Goal: Transaction & Acquisition: Purchase product/service

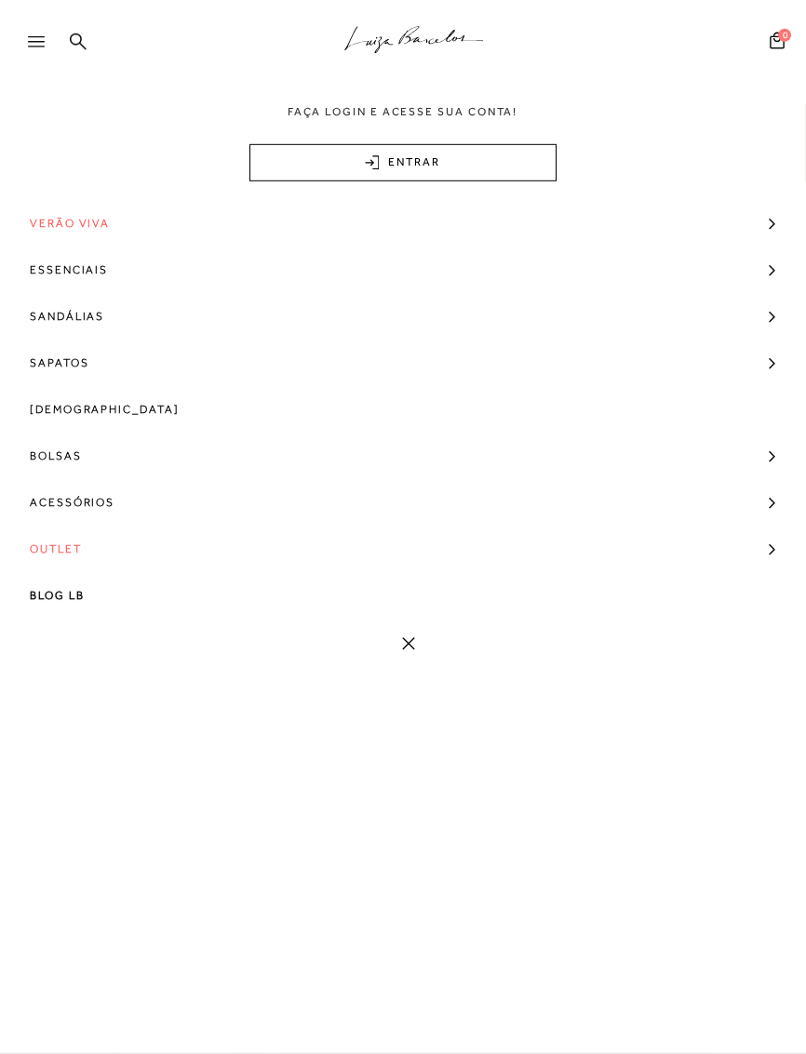
click at [33, 48] on div at bounding box center [44, 47] width 33 height 28
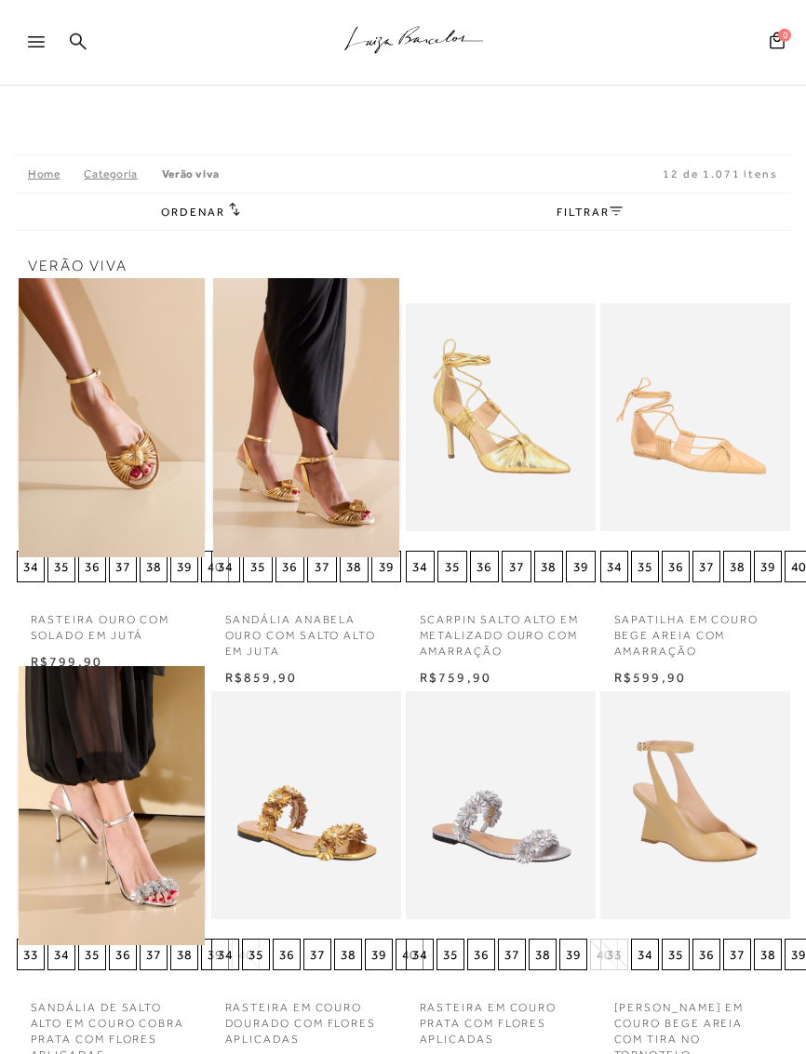
click at [40, 45] on icon at bounding box center [36, 41] width 17 height 11
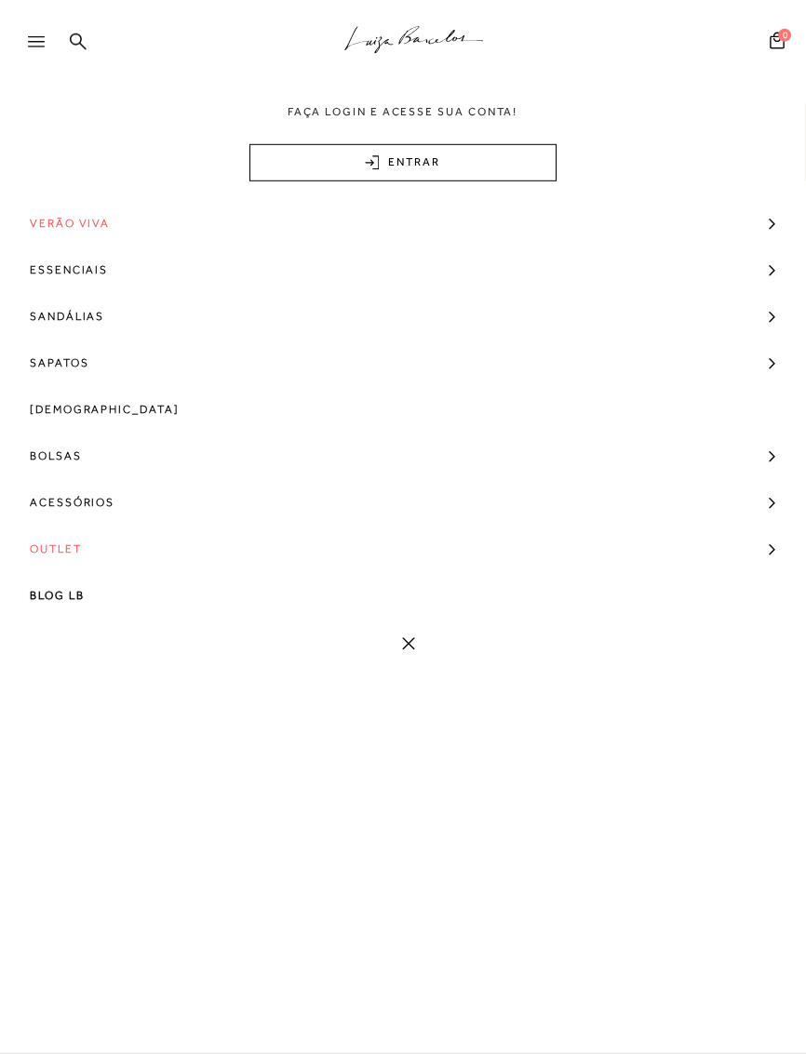
click at [67, 453] on span "Bolsas" at bounding box center [56, 456] width 52 height 47
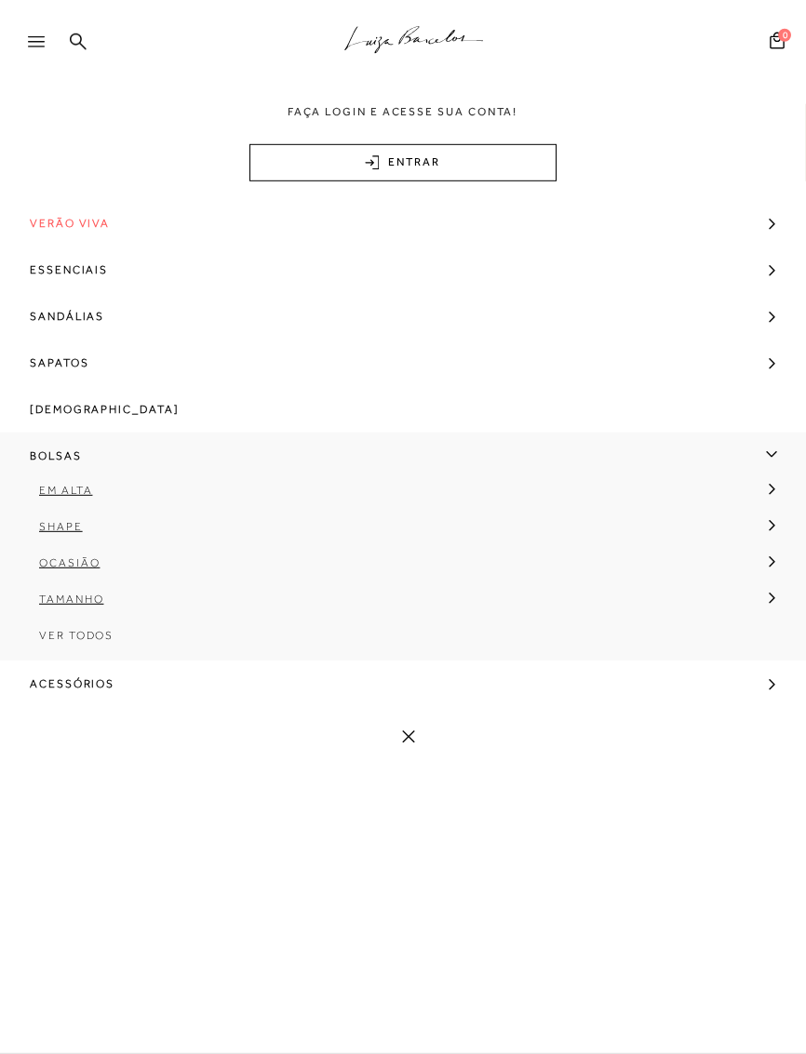
click at [62, 636] on span "Ver Todos" at bounding box center [76, 635] width 74 height 13
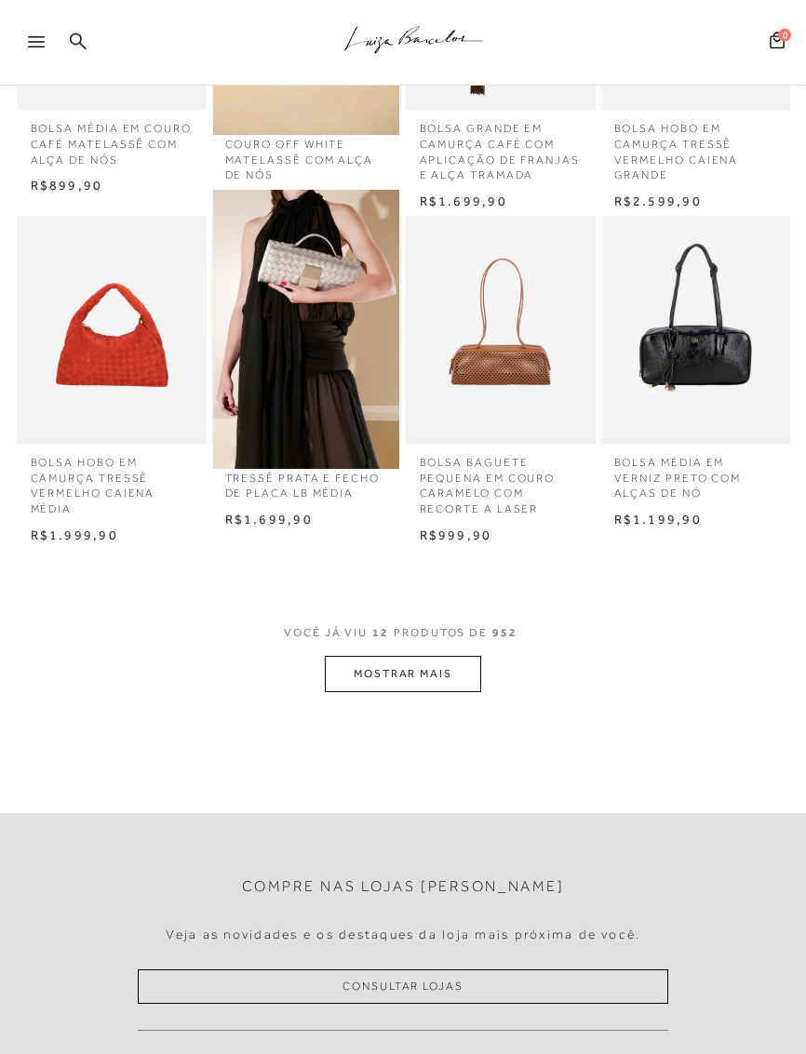
scroll to position [782, 0]
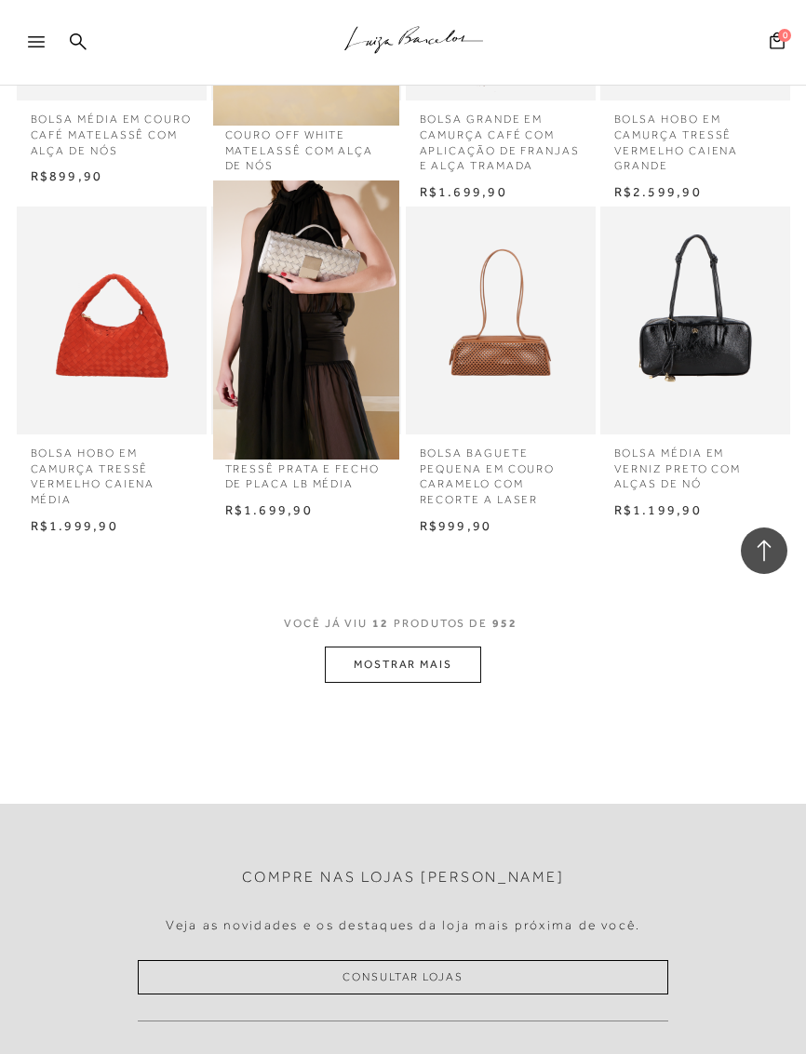
click at [389, 649] on button "MOSTRAR MAIS" at bounding box center [403, 665] width 156 height 36
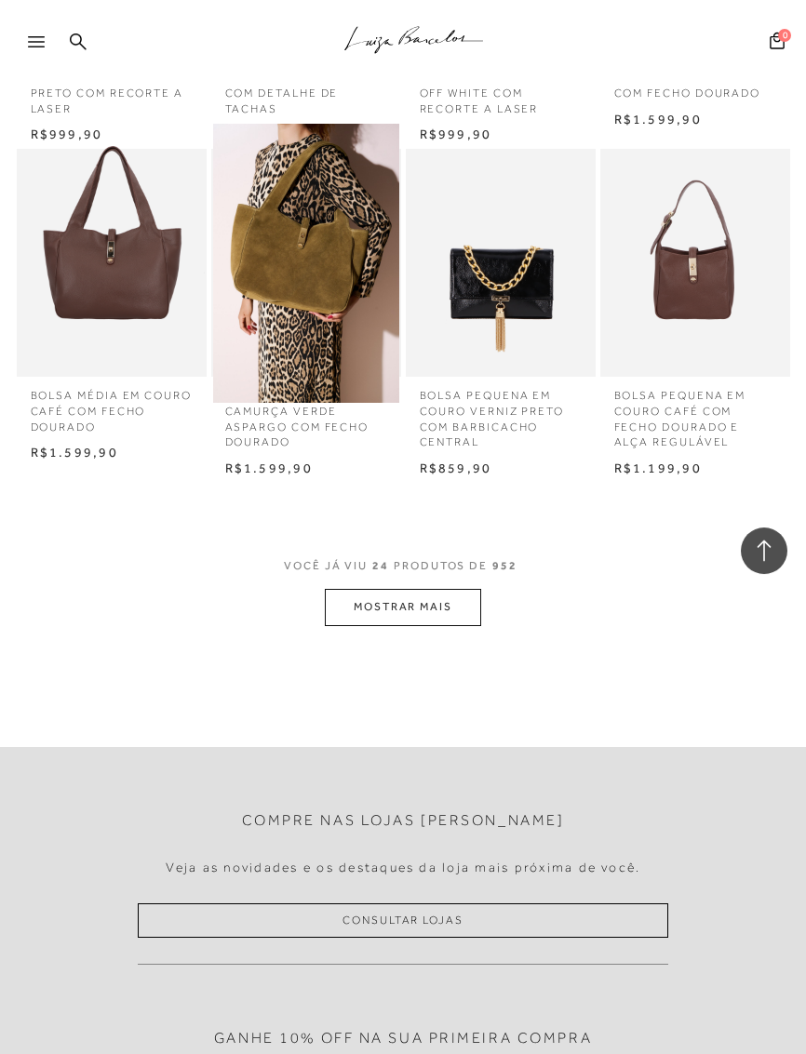
scroll to position [1847, 0]
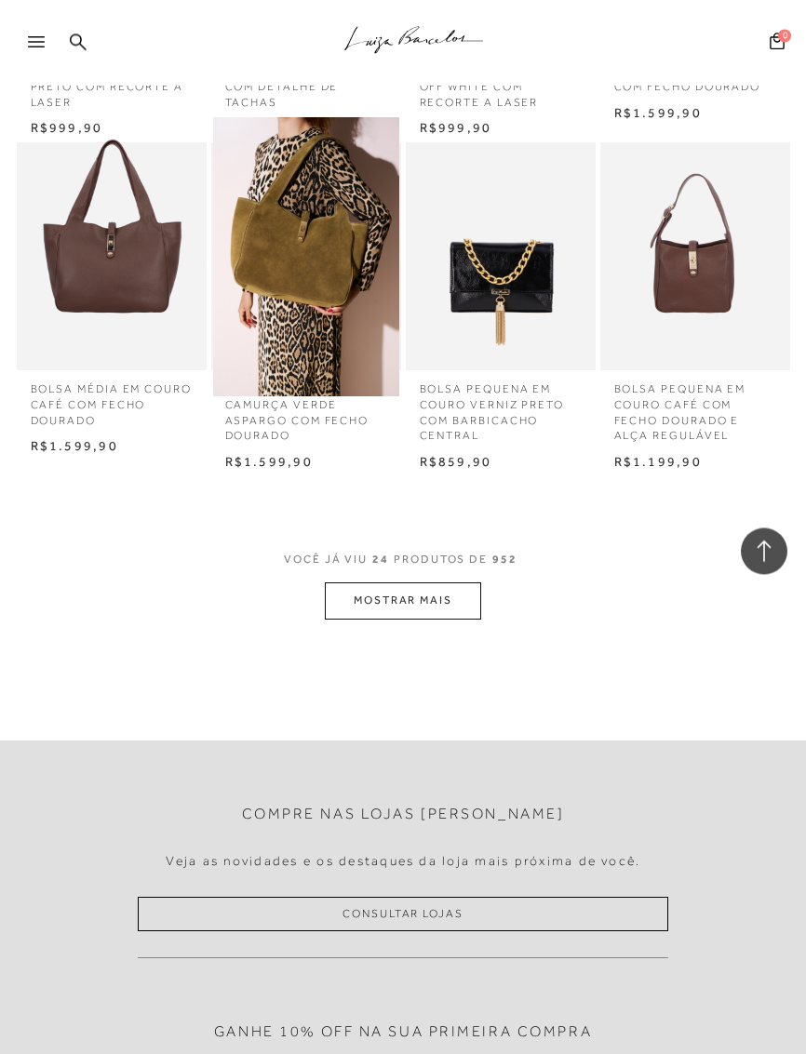
click at [367, 582] on button "MOSTRAR MAIS" at bounding box center [403, 600] width 156 height 36
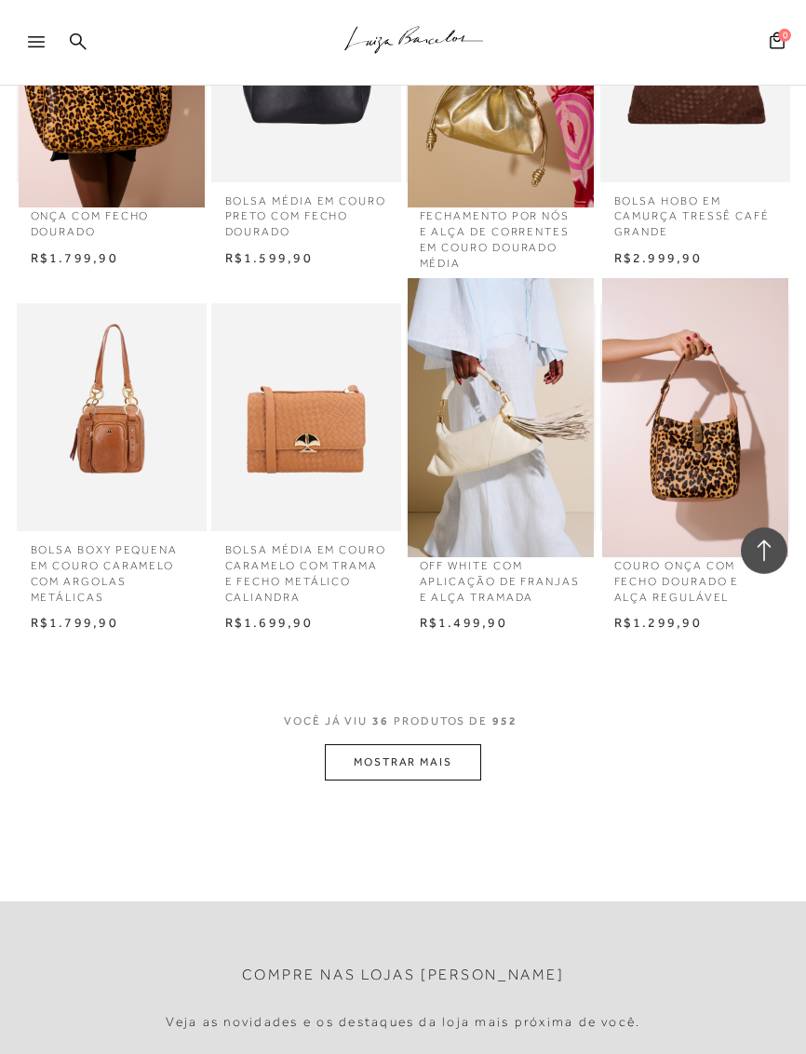
scroll to position [2704, 0]
click at [371, 743] on button "MOSTRAR MAIS" at bounding box center [403, 761] width 156 height 36
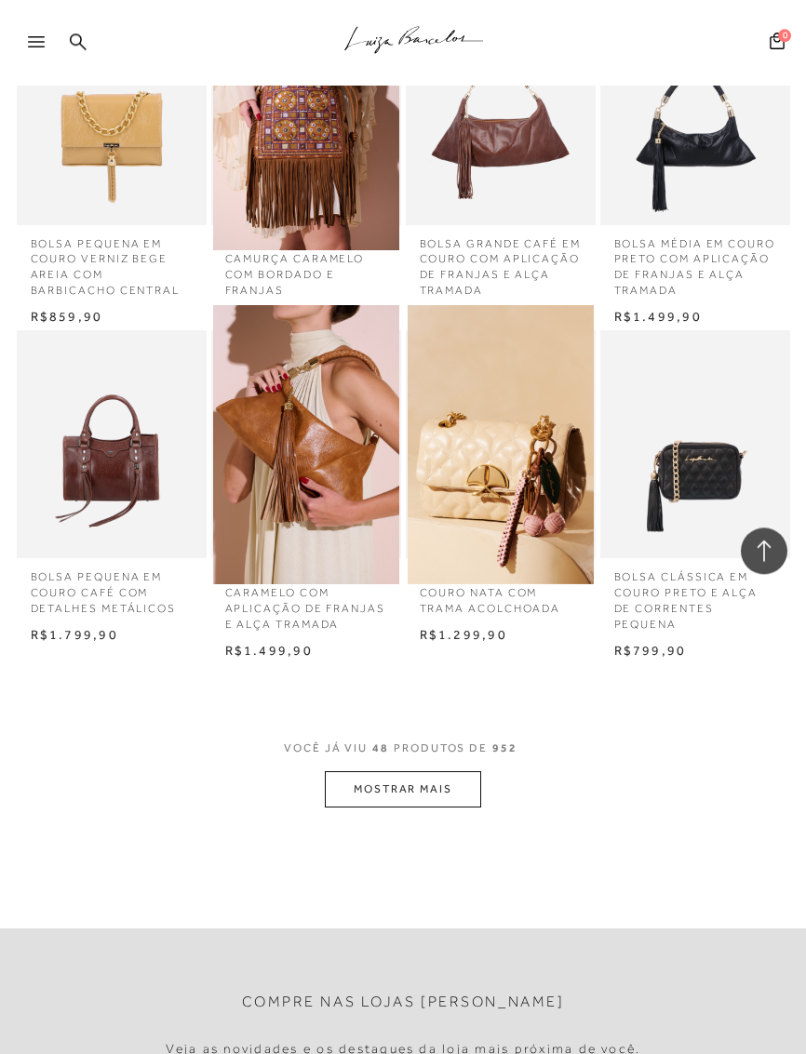
scroll to position [3697, 0]
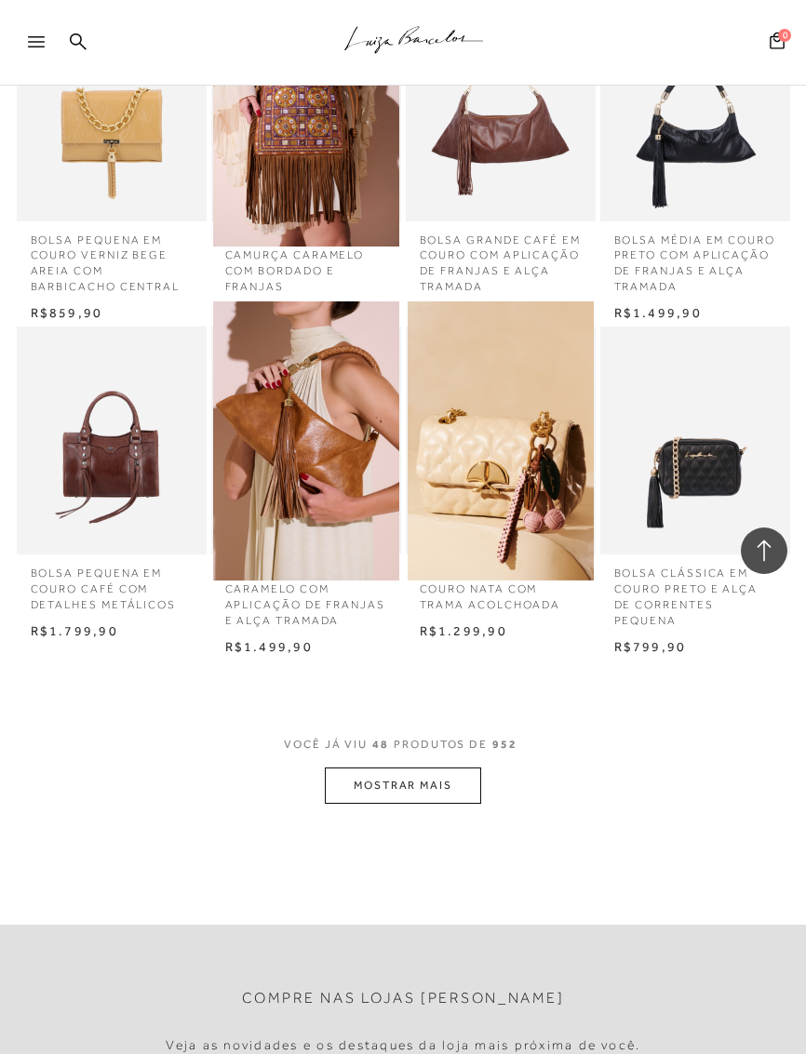
click at [369, 768] on button "MOSTRAR MAIS" at bounding box center [403, 786] width 156 height 36
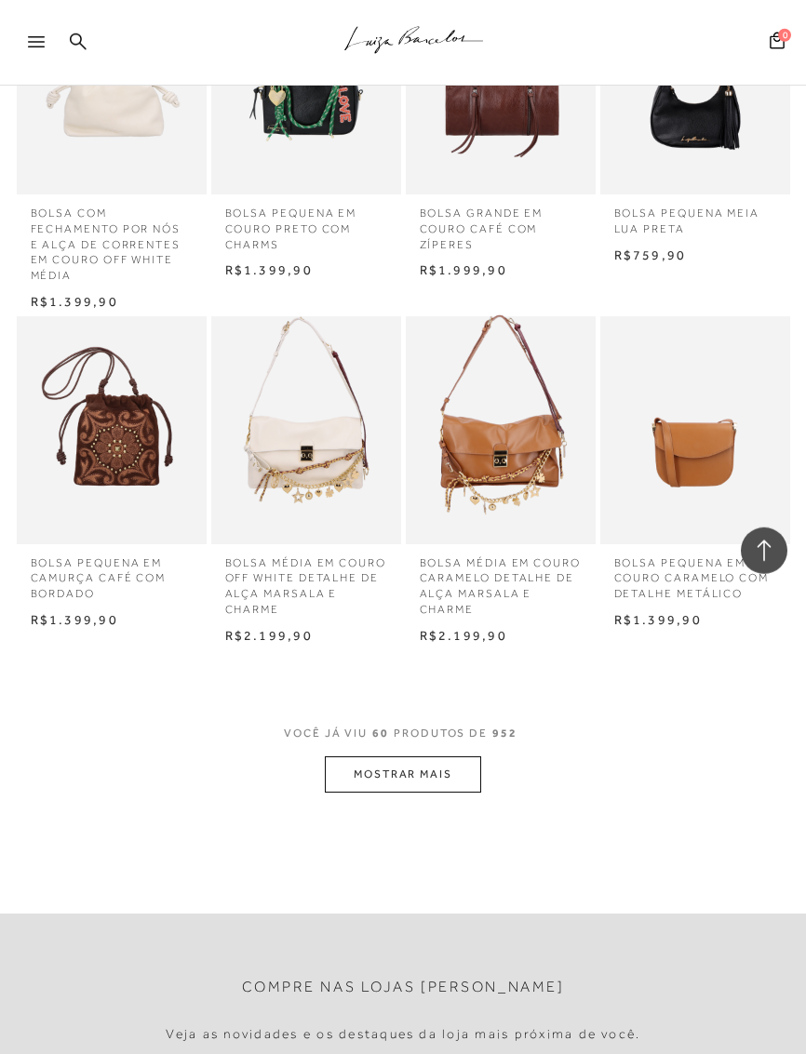
scroll to position [4740, 0]
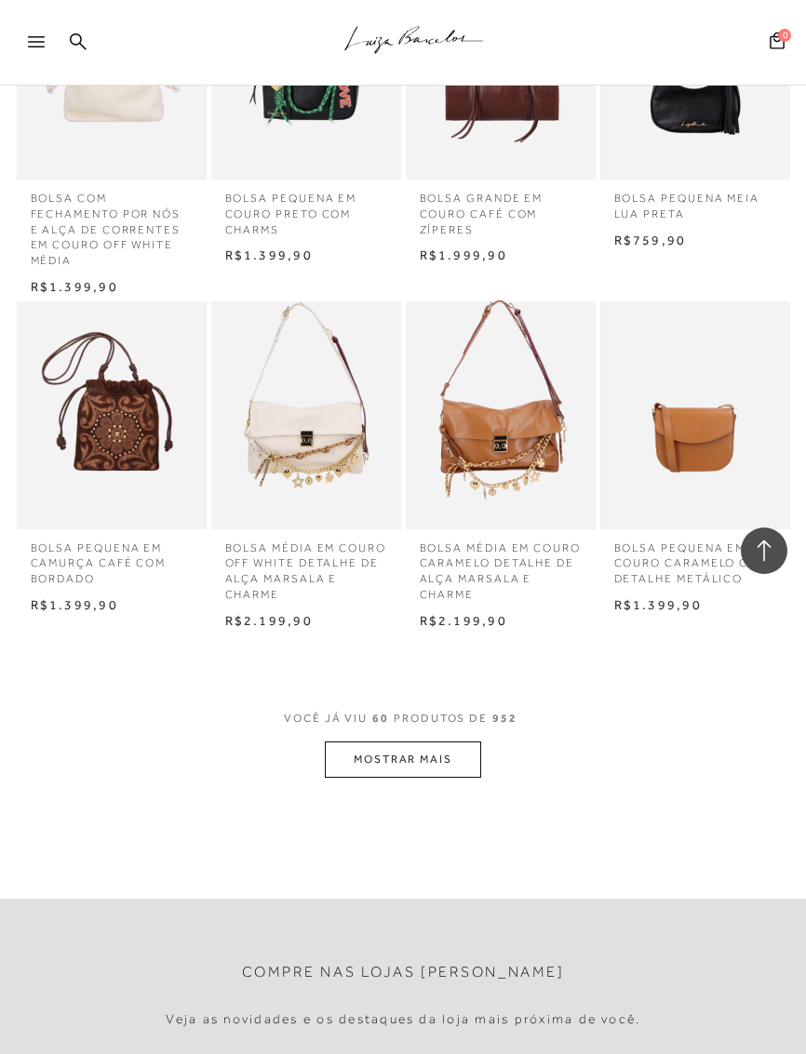
click at [360, 742] on button "MOSTRAR MAIS" at bounding box center [403, 760] width 156 height 36
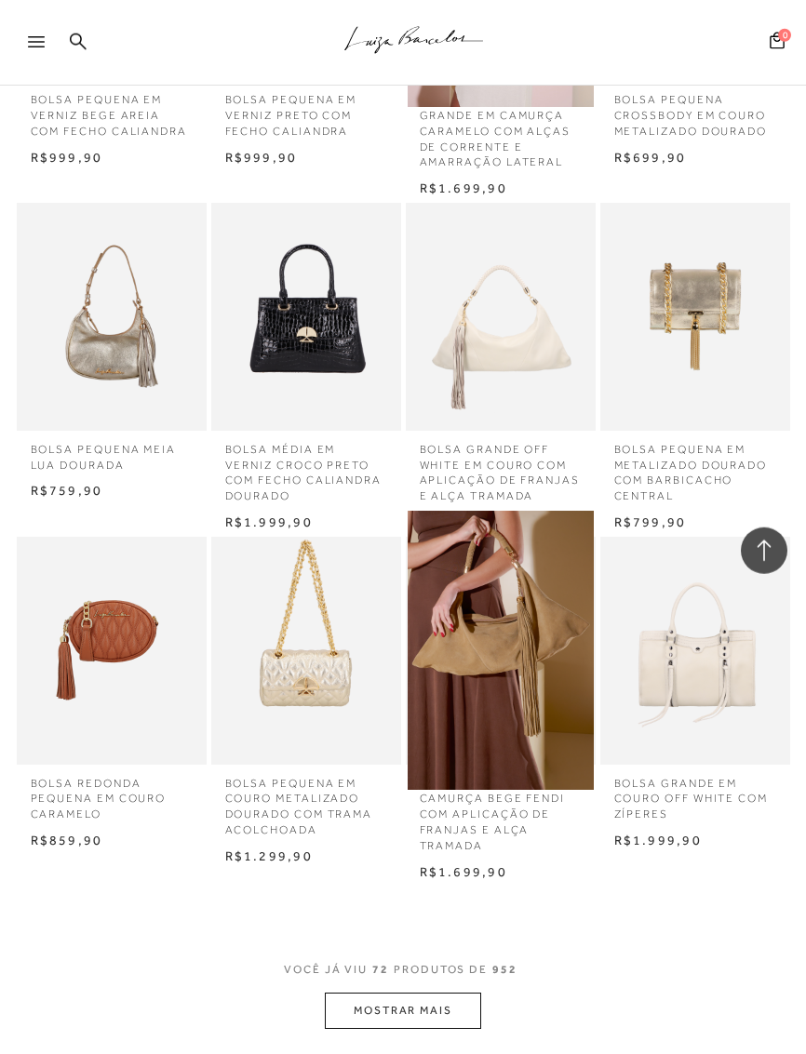
scroll to position [5521, 0]
click at [365, 994] on button "MOSTRAR MAIS" at bounding box center [403, 1012] width 156 height 36
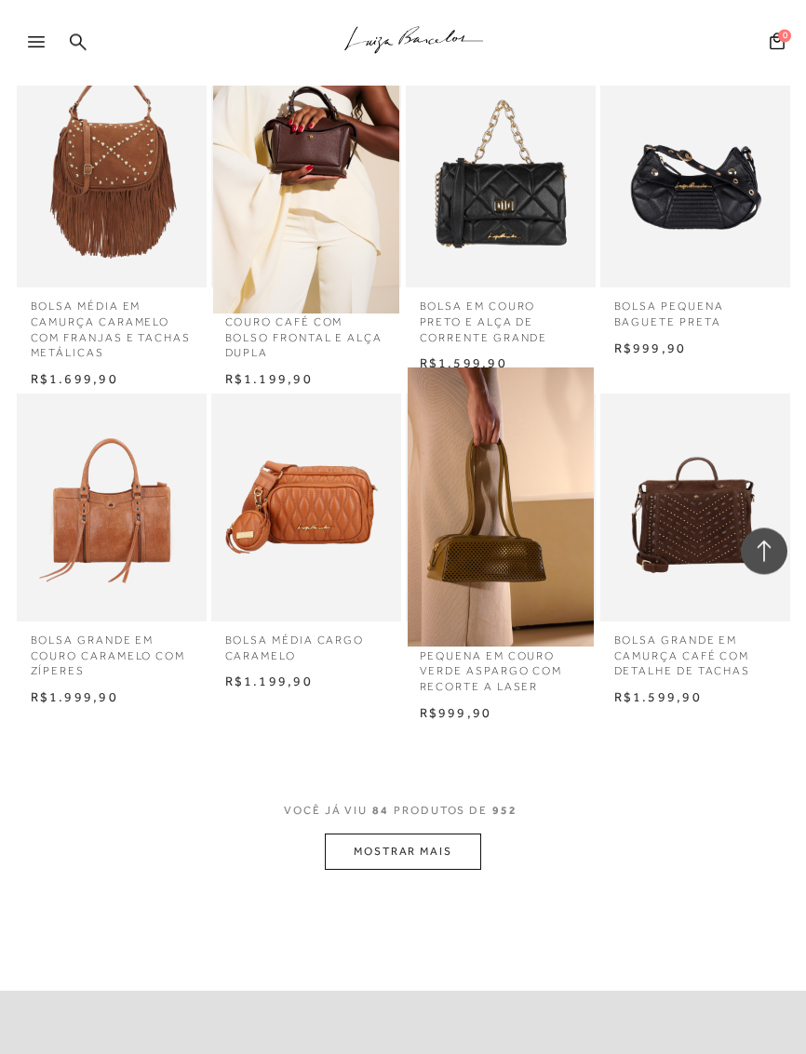
scroll to position [6683, 0]
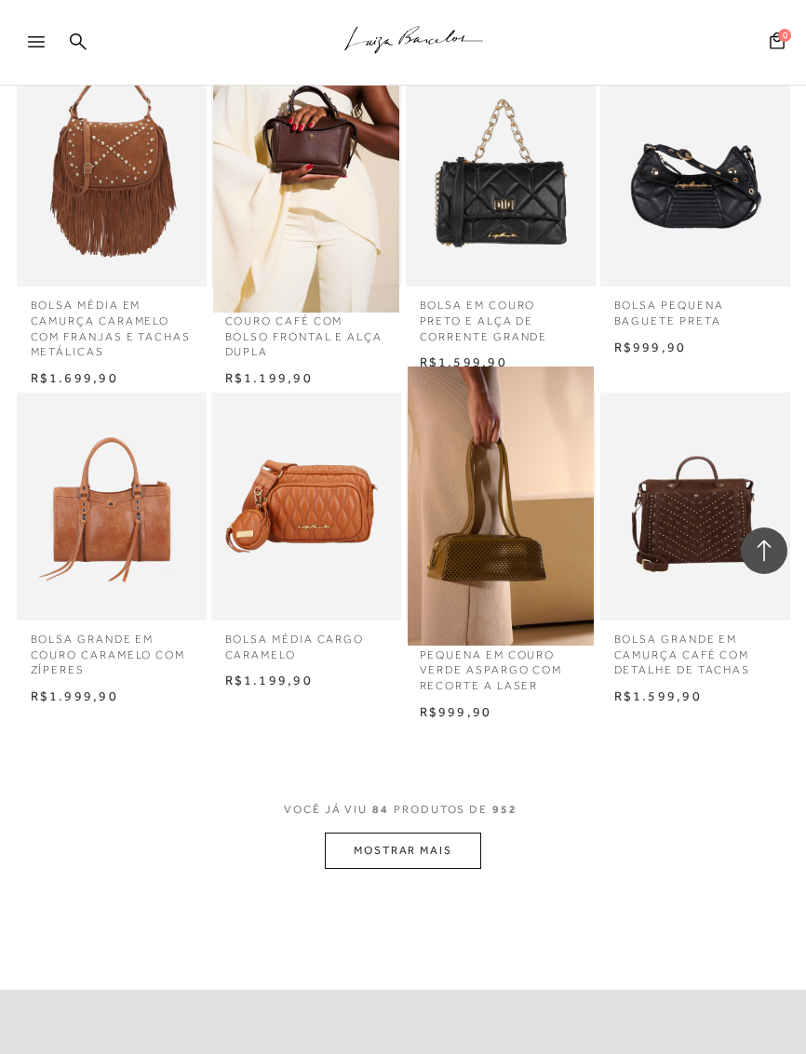
click at [368, 833] on button "MOSTRAR MAIS" at bounding box center [403, 851] width 156 height 36
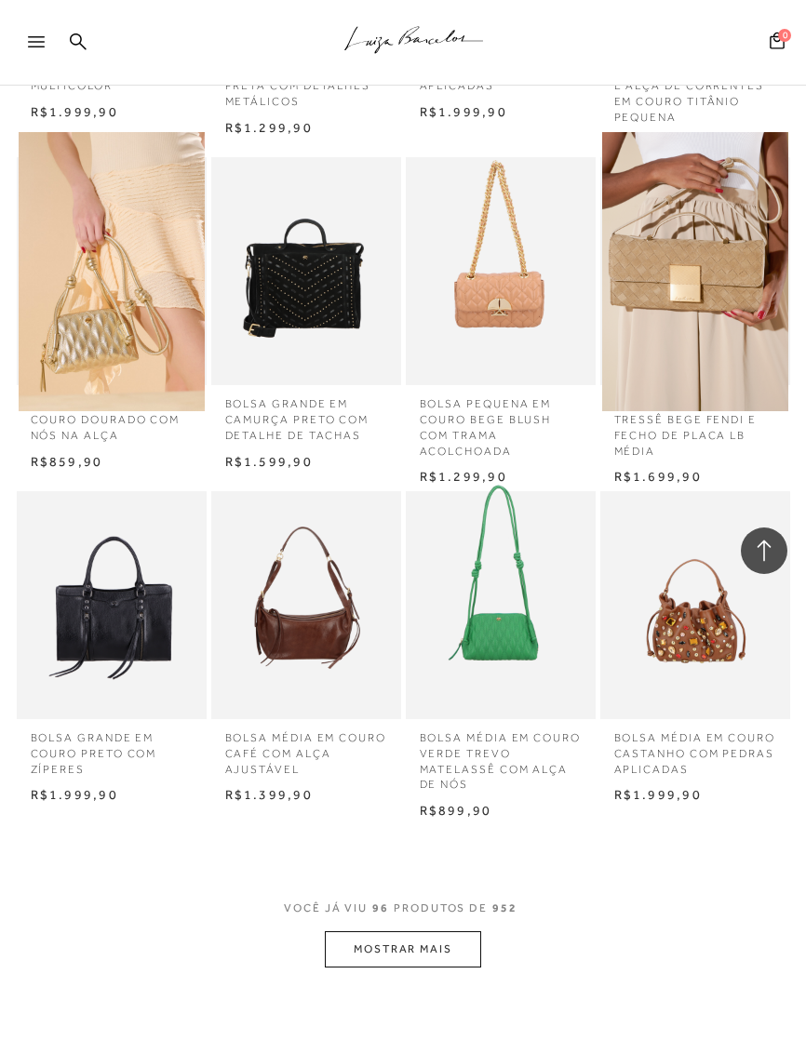
scroll to position [7604, 0]
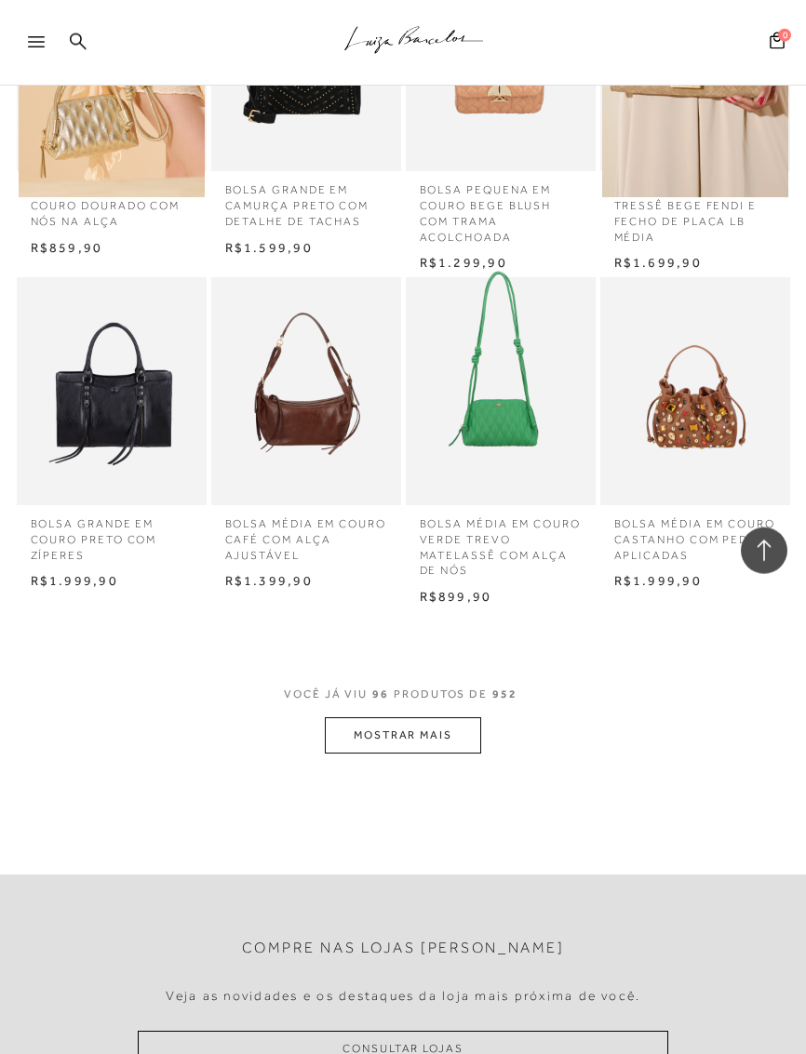
click at [364, 717] on button "MOSTRAR MAIS" at bounding box center [403, 735] width 156 height 36
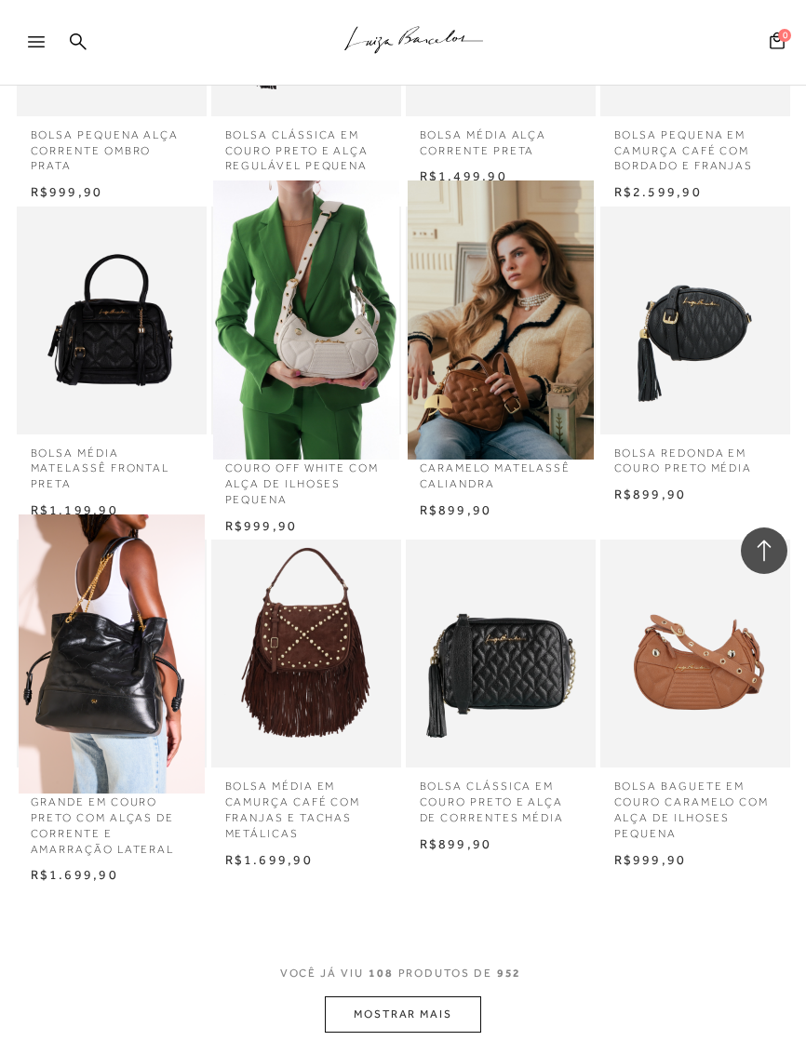
scroll to position [8529, 0]
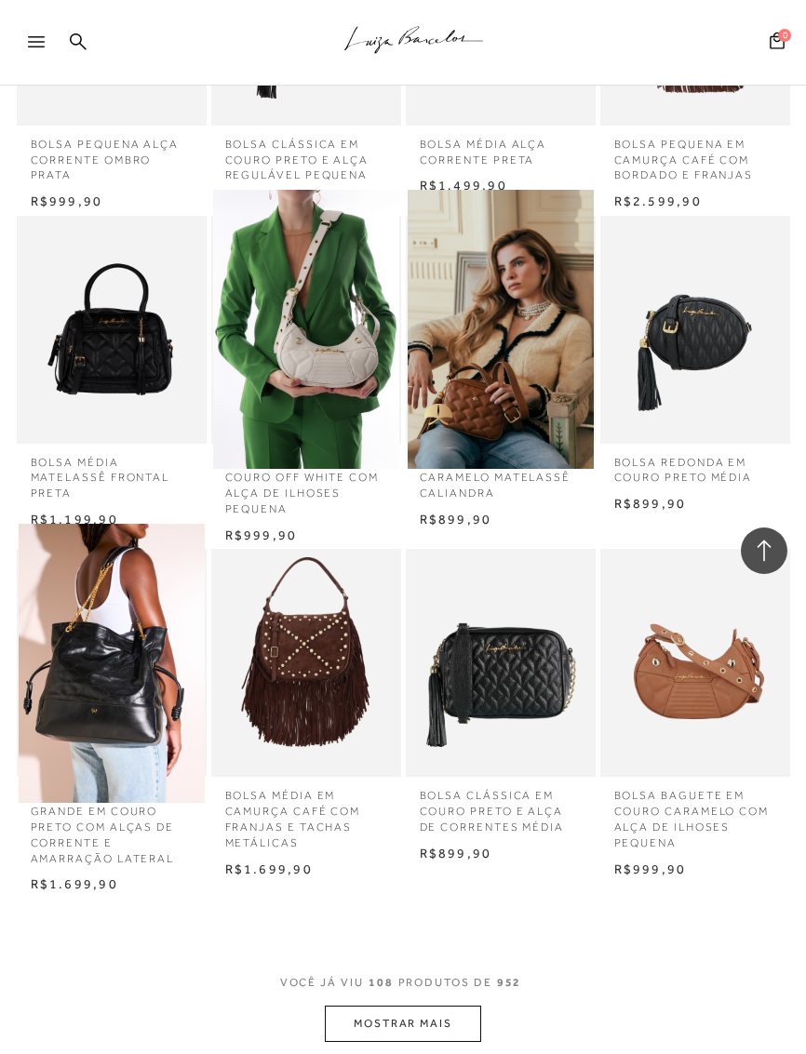
click at [118, 631] on img at bounding box center [112, 663] width 186 height 279
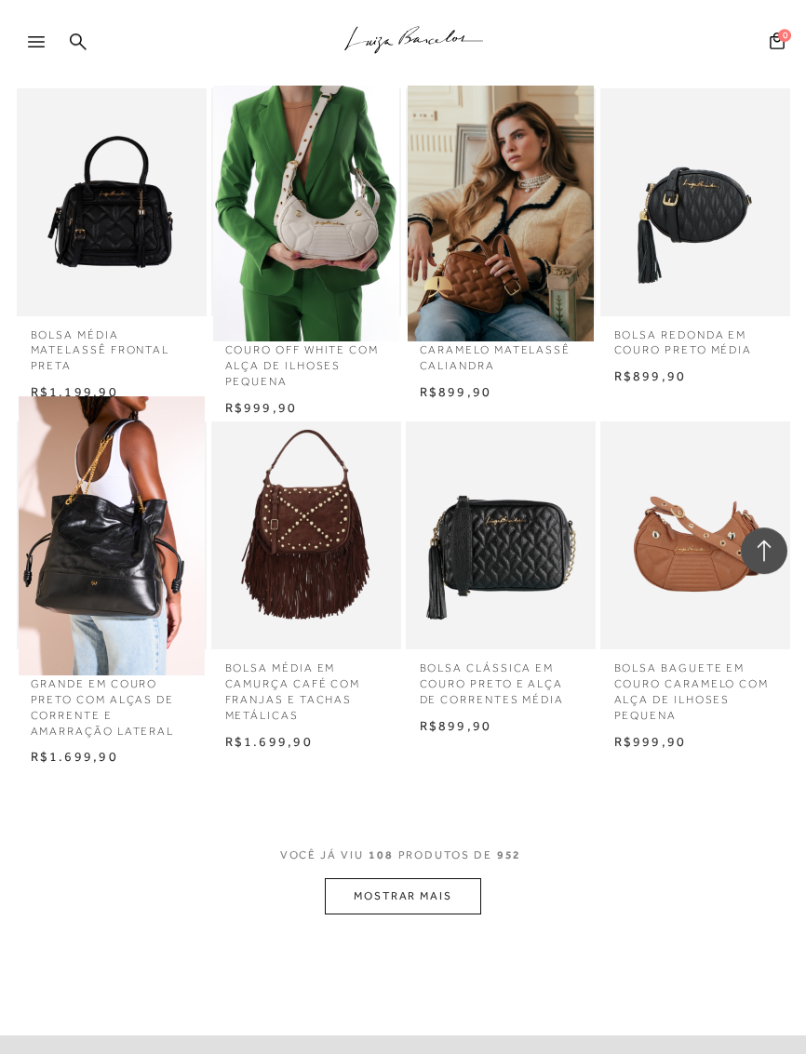
scroll to position [8690, 0]
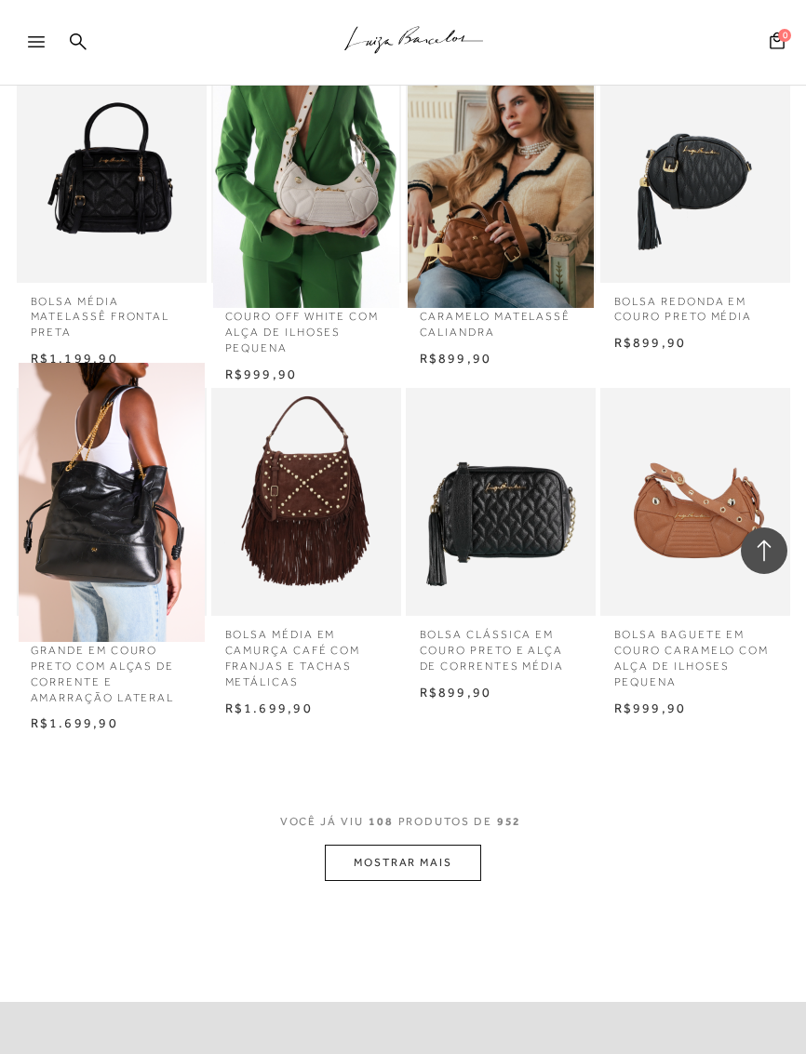
click at [364, 845] on button "MOSTRAR MAIS" at bounding box center [403, 863] width 156 height 36
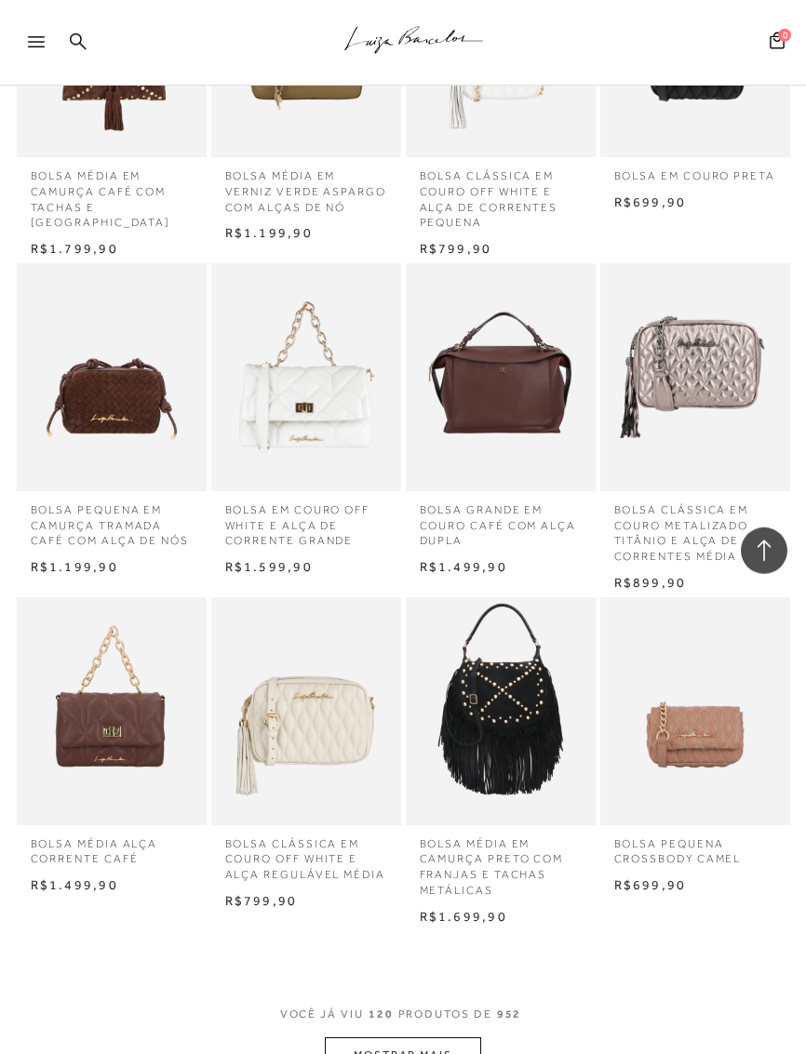
scroll to position [9509, 0]
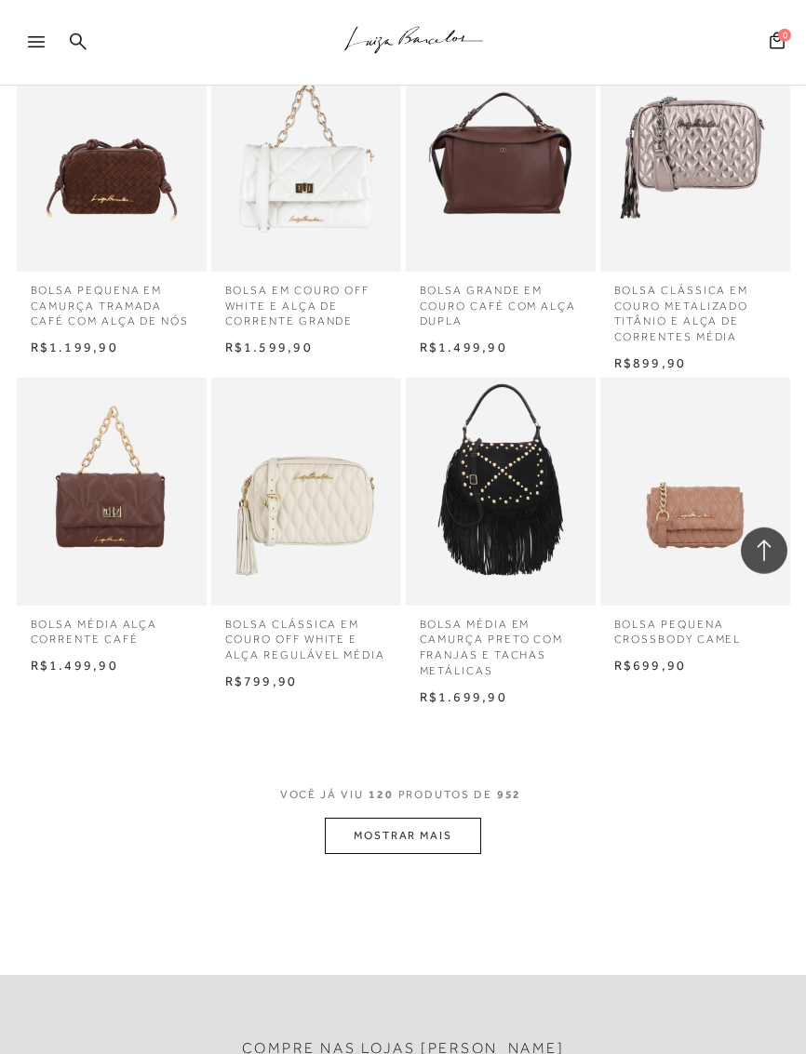
click at [355, 818] on button "MOSTRAR MAIS" at bounding box center [403, 836] width 156 height 36
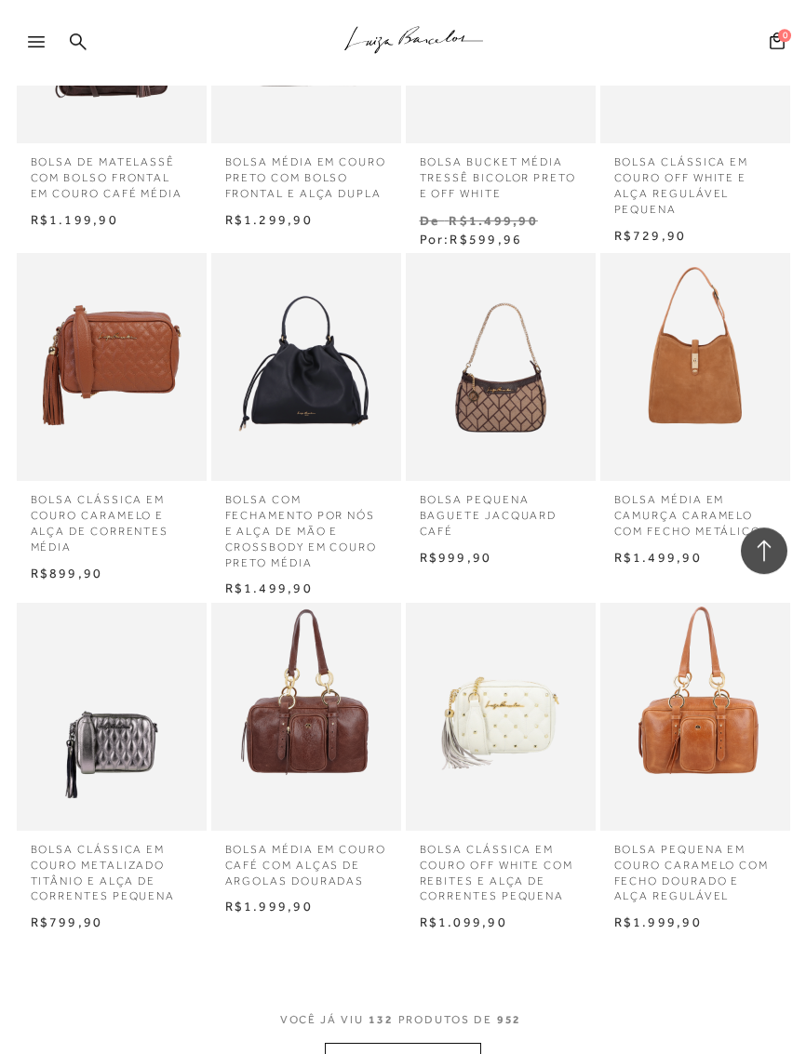
scroll to position [10581, 0]
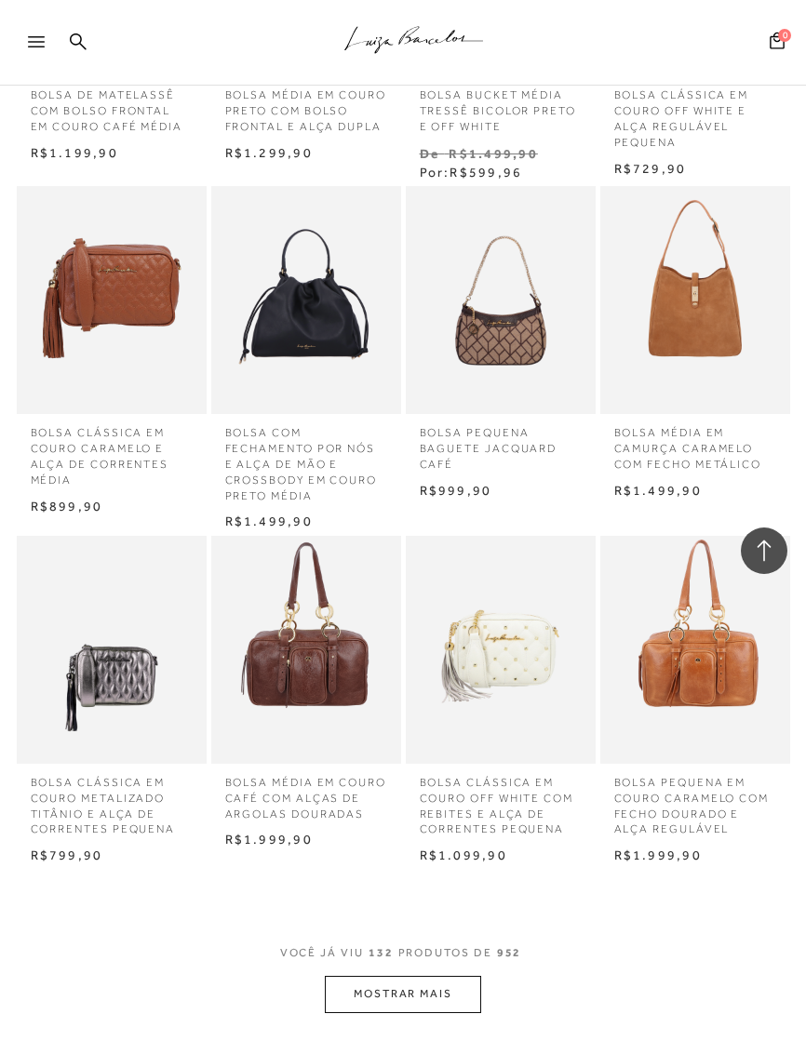
click at [445, 976] on button "MOSTRAR MAIS" at bounding box center [403, 994] width 156 height 36
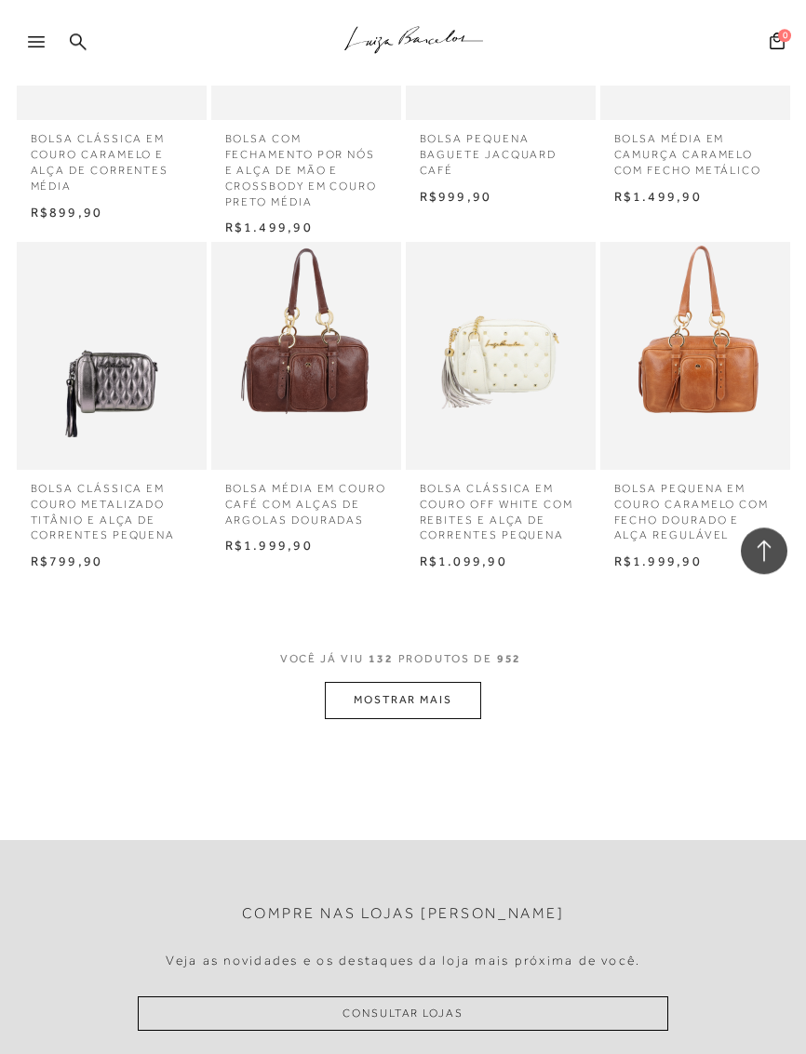
click at [371, 682] on button "MOSTRAR MAIS" at bounding box center [403, 700] width 156 height 36
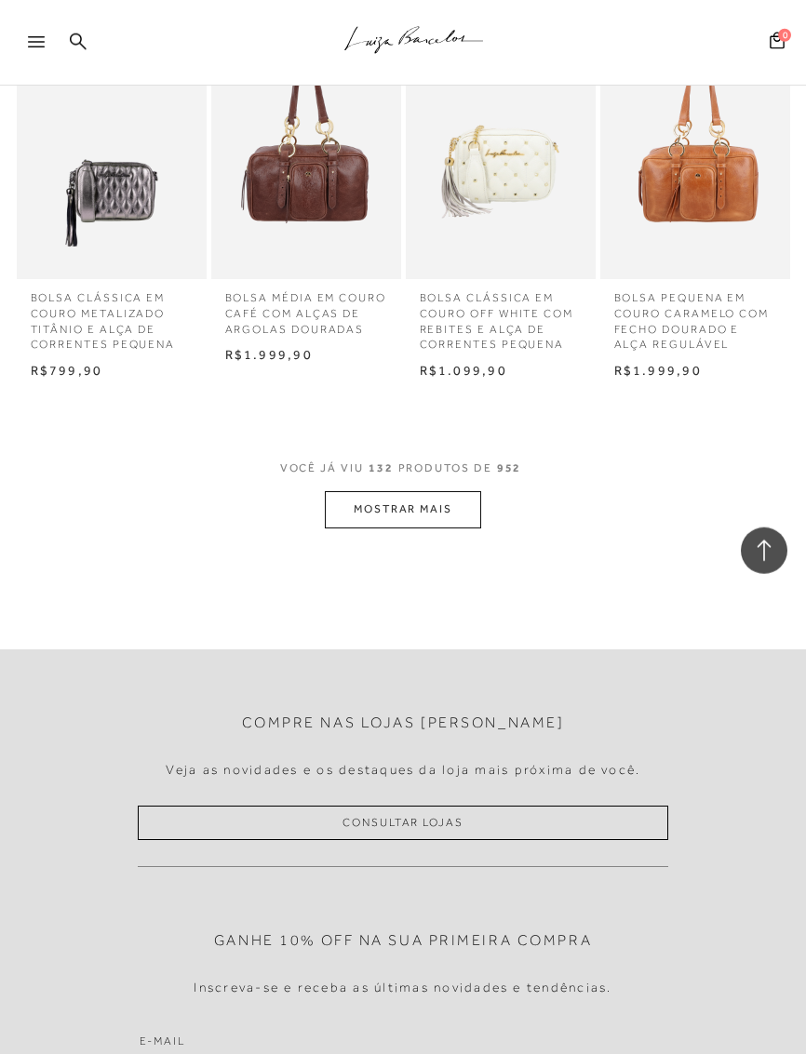
scroll to position [11067, 0]
click at [353, 489] on button "MOSTRAR MAIS" at bounding box center [403, 507] width 156 height 36
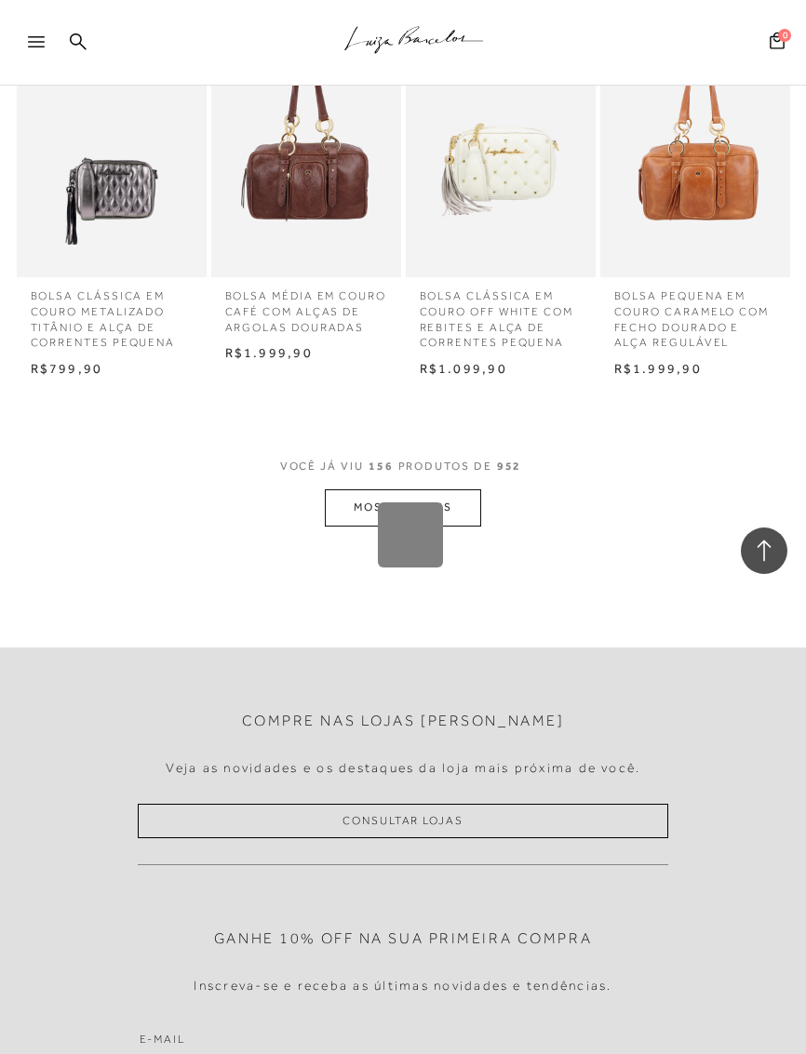
click at [356, 387] on div "Loading..." at bounding box center [403, 527] width 806 height 1054
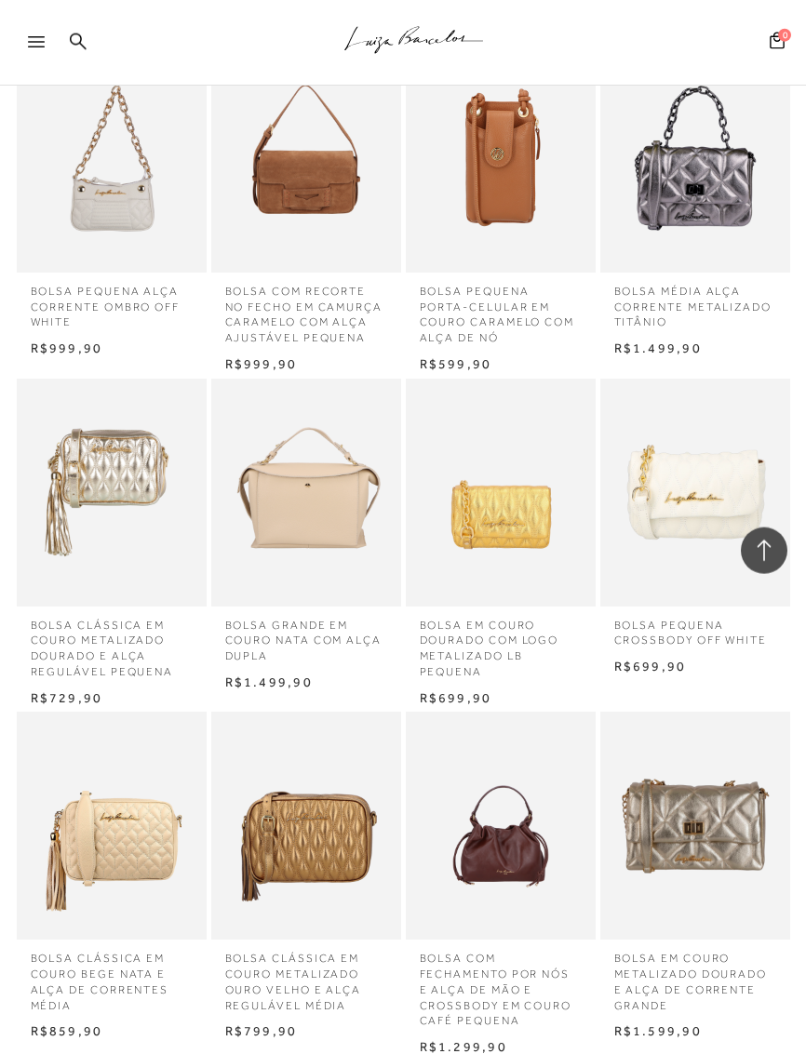
scroll to position [11399, 0]
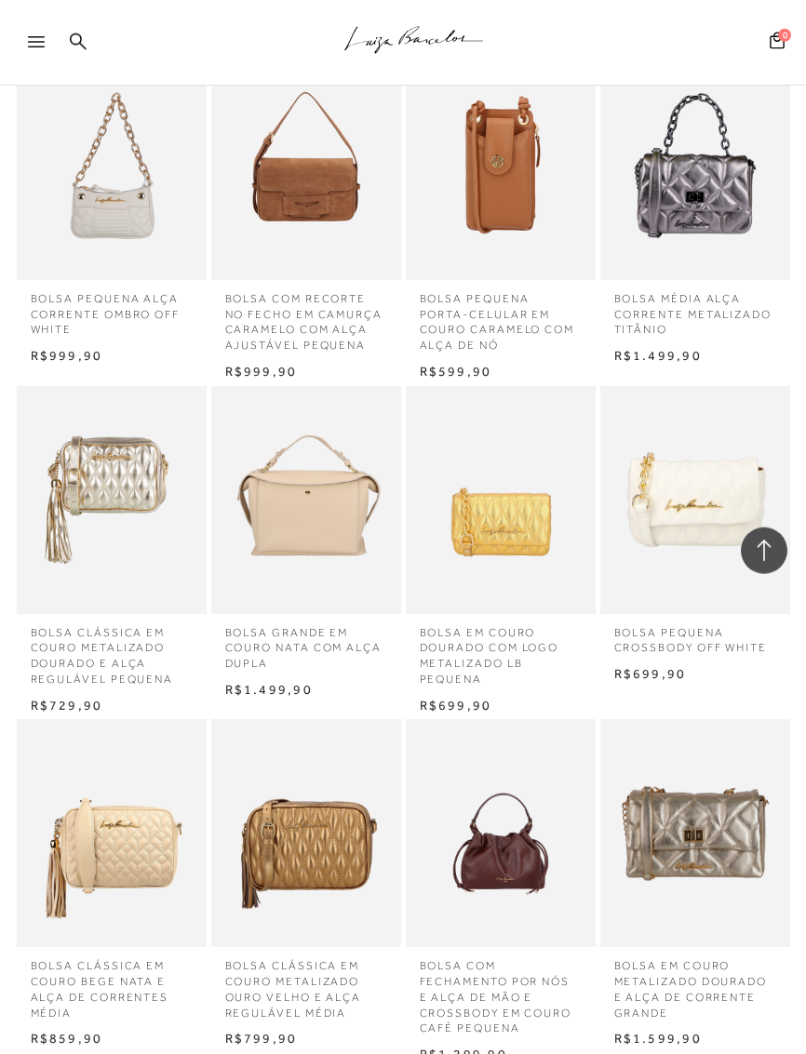
click at [731, 360] on img at bounding box center [695, 422] width 186 height 124
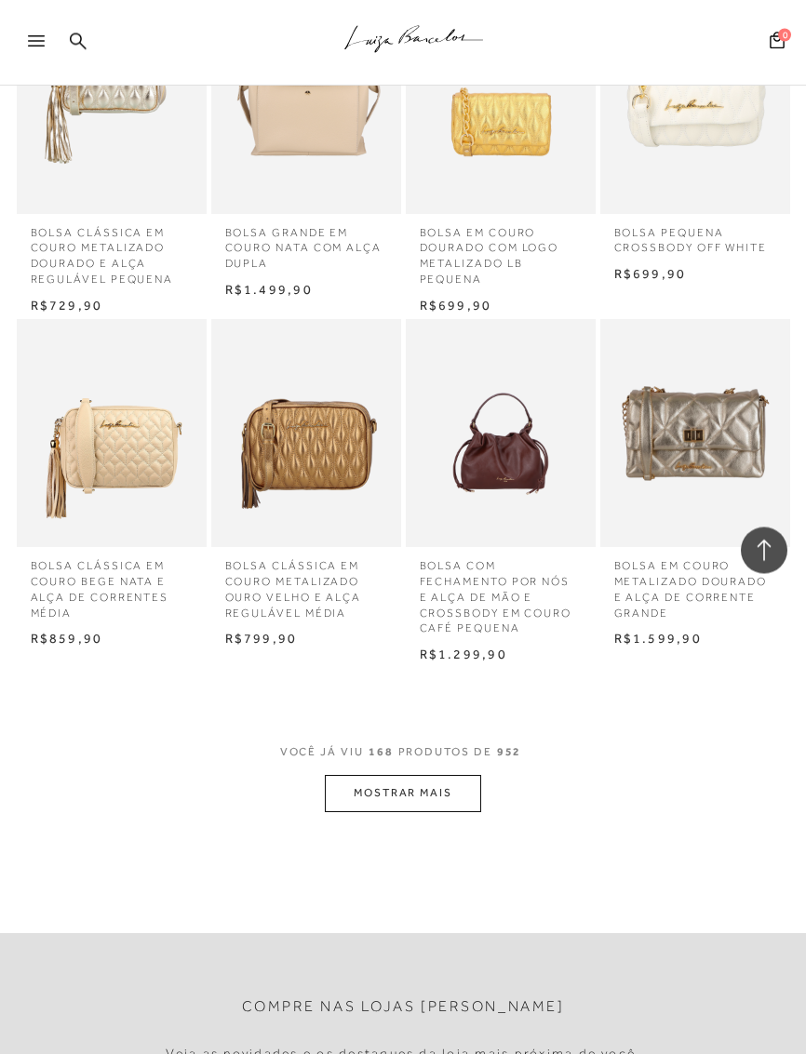
scroll to position [11799, 0]
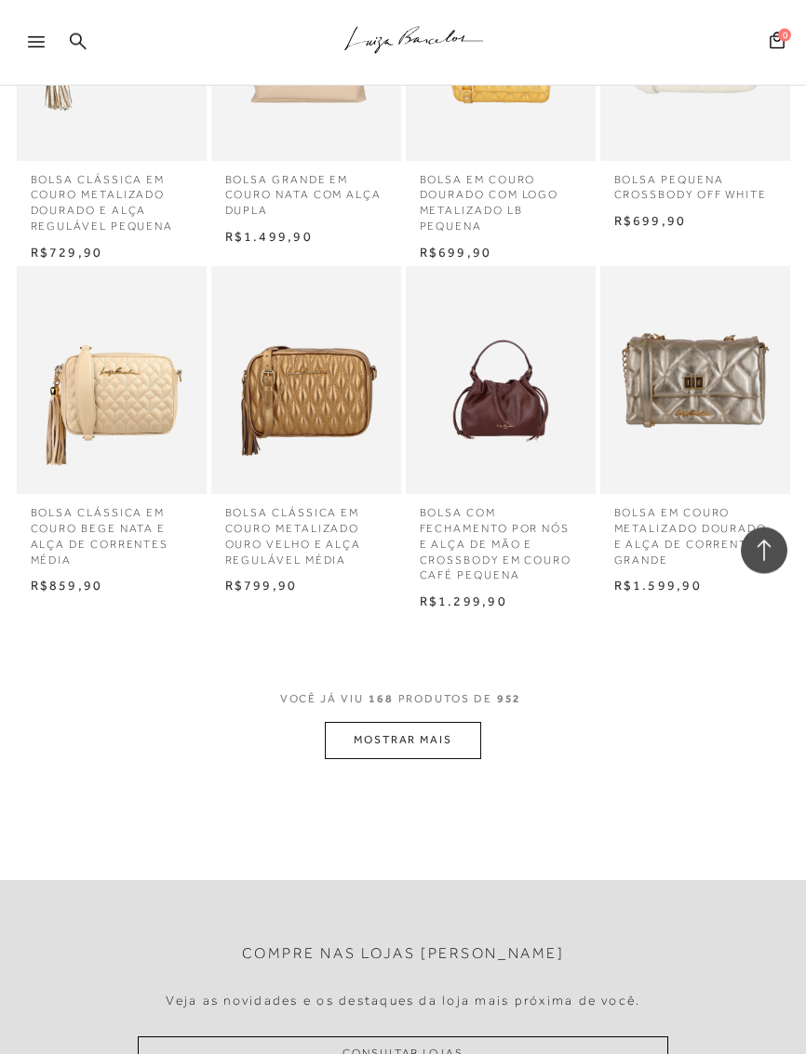
click at [367, 722] on button "MOSTRAR MAIS" at bounding box center [403, 740] width 156 height 36
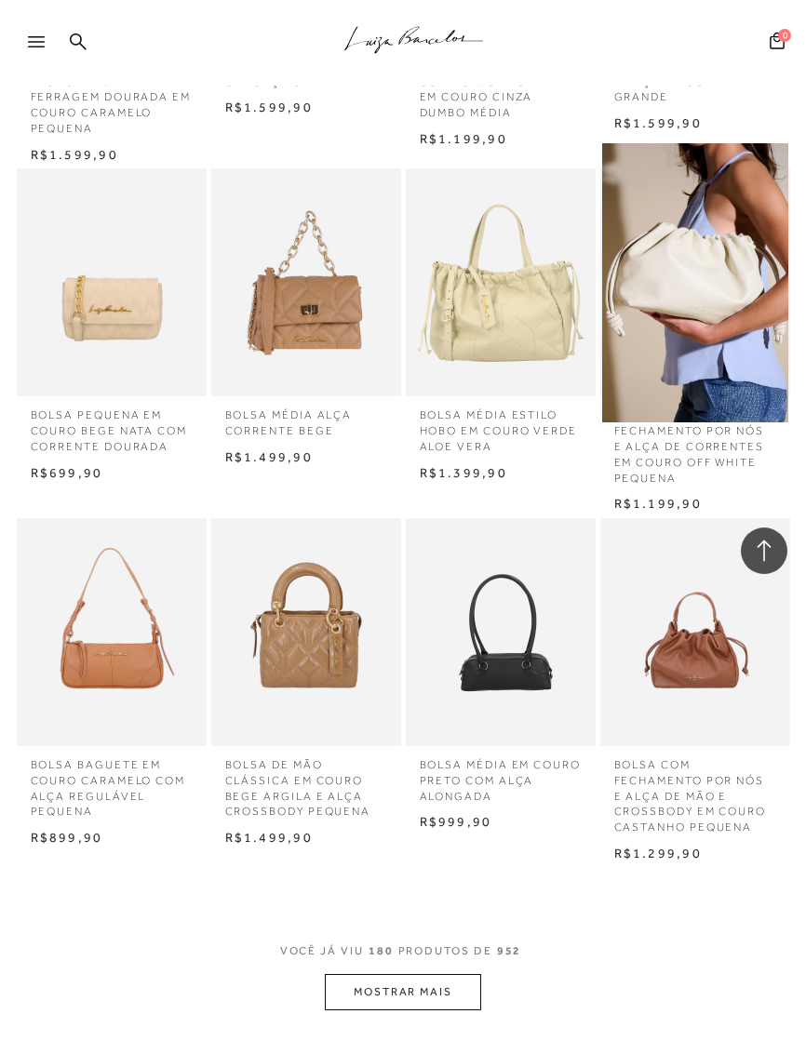
scroll to position [12671, 0]
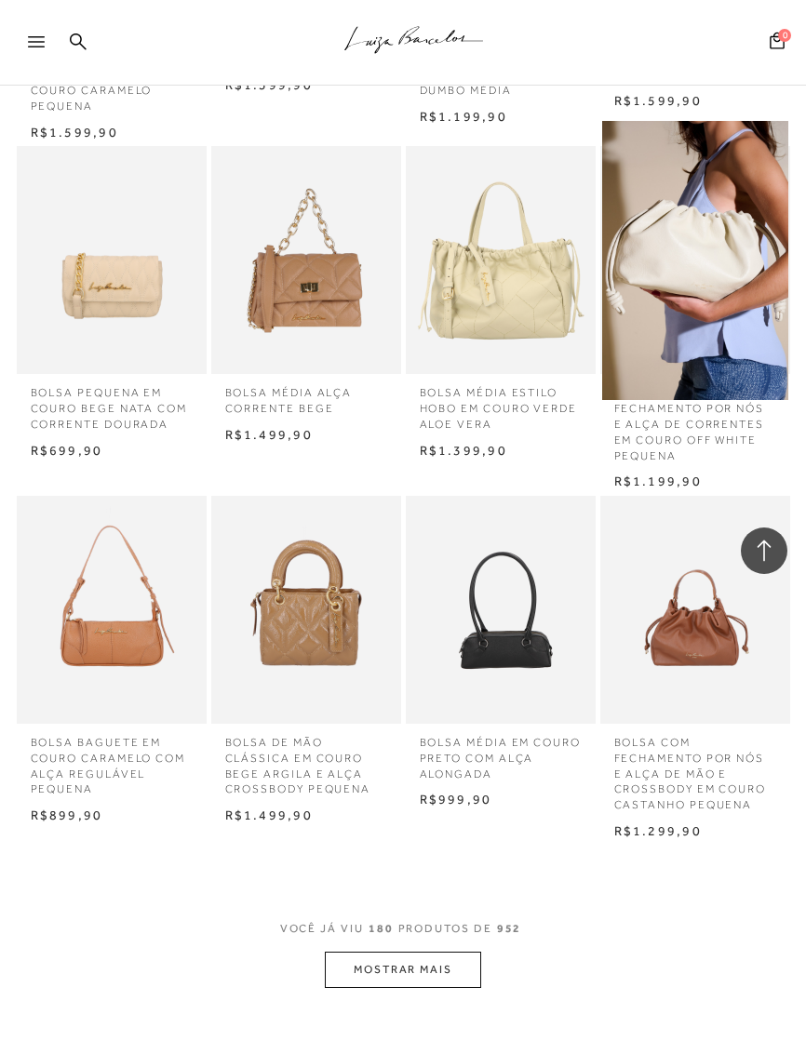
click at [285, 498] on img at bounding box center [306, 610] width 186 height 279
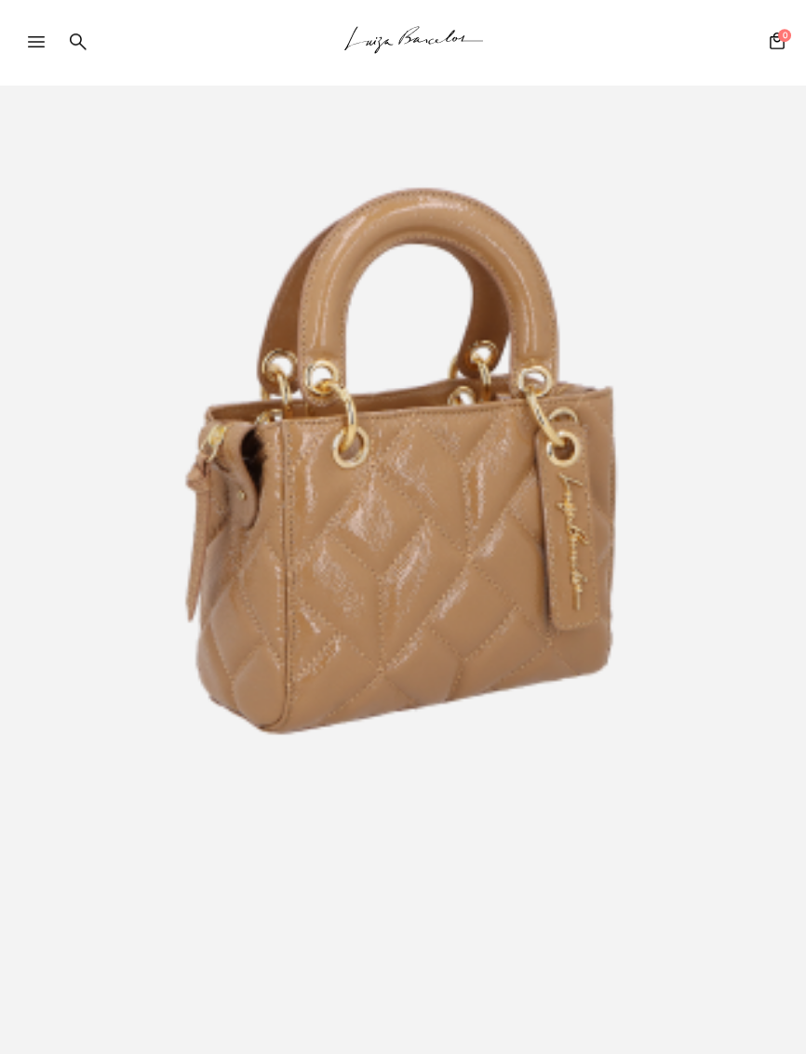
scroll to position [285, 0]
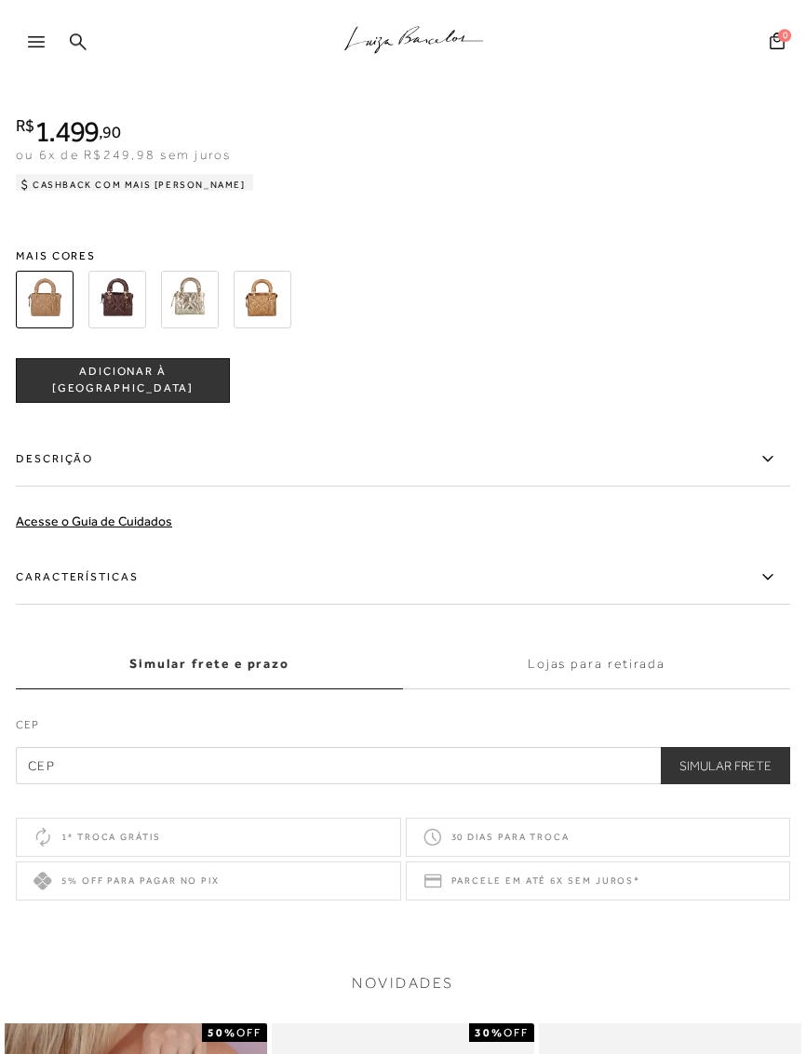
click at [177, 318] on img at bounding box center [190, 300] width 58 height 58
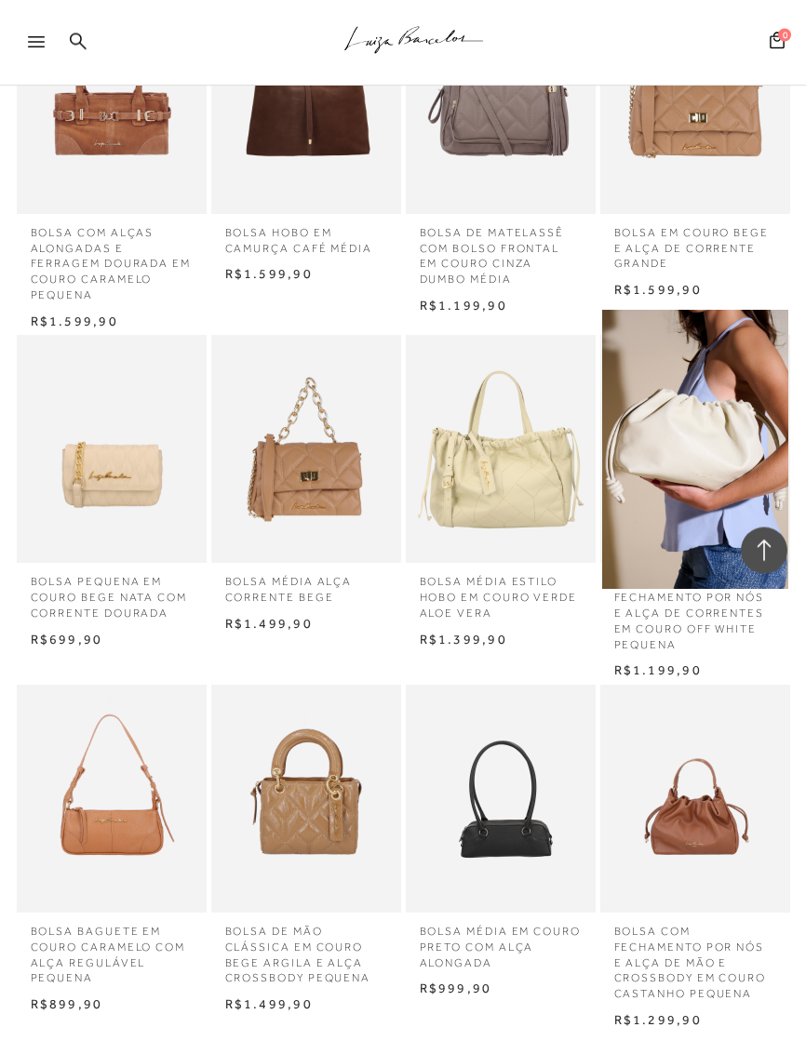
scroll to position [12489, 0]
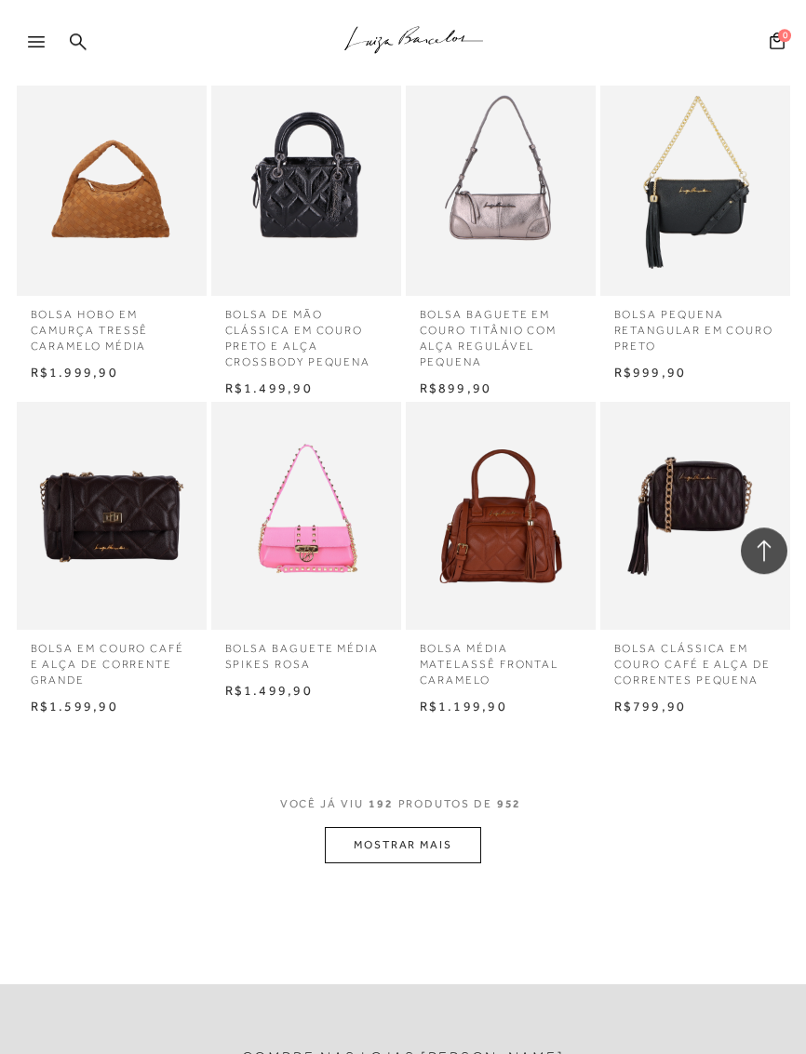
scroll to position [13783, 0]
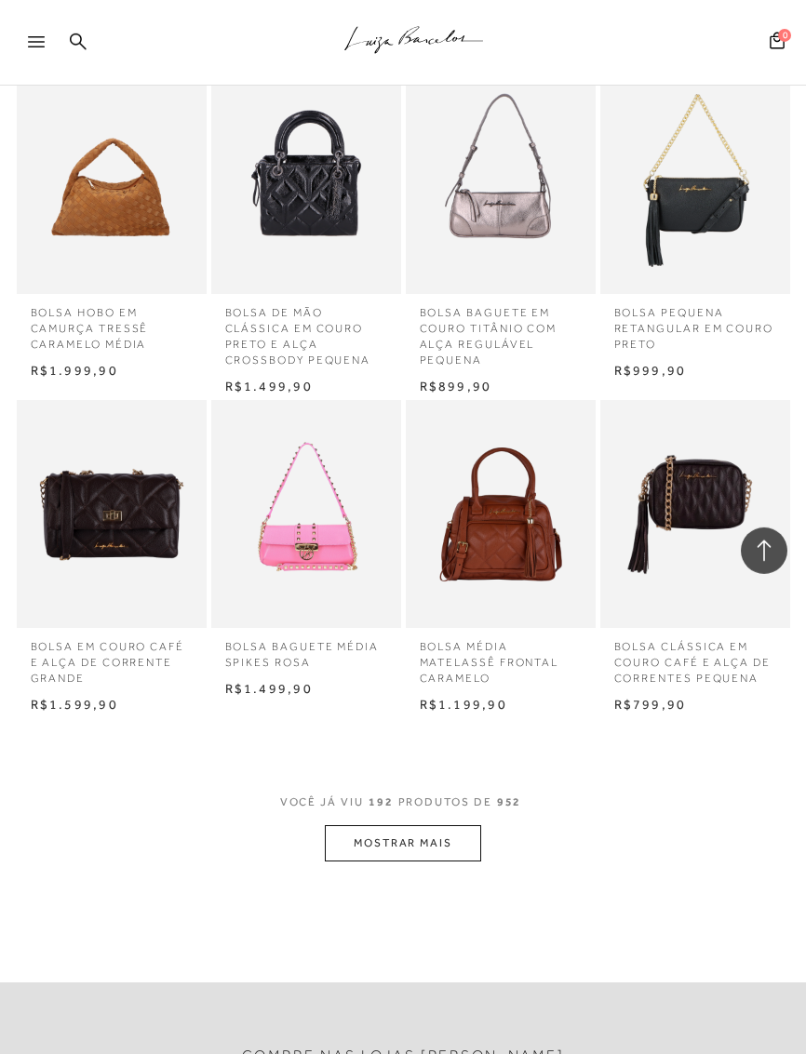
click at [373, 825] on button "MOSTRAR MAIS" at bounding box center [403, 843] width 156 height 36
